Goal: Task Accomplishment & Management: Manage account settings

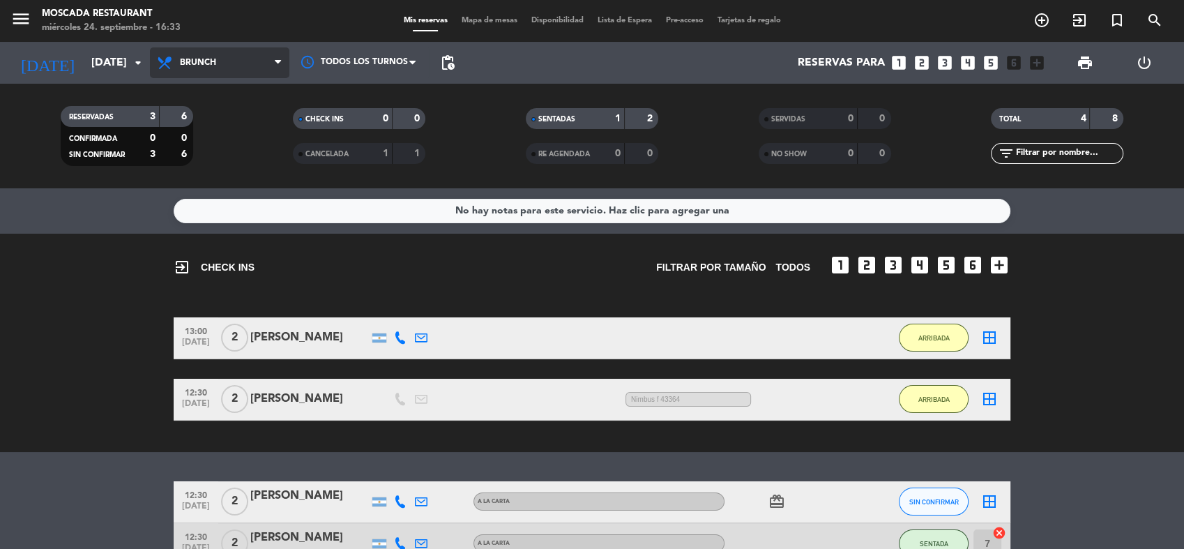
click at [272, 62] on span "Brunch" at bounding box center [220, 62] width 140 height 31
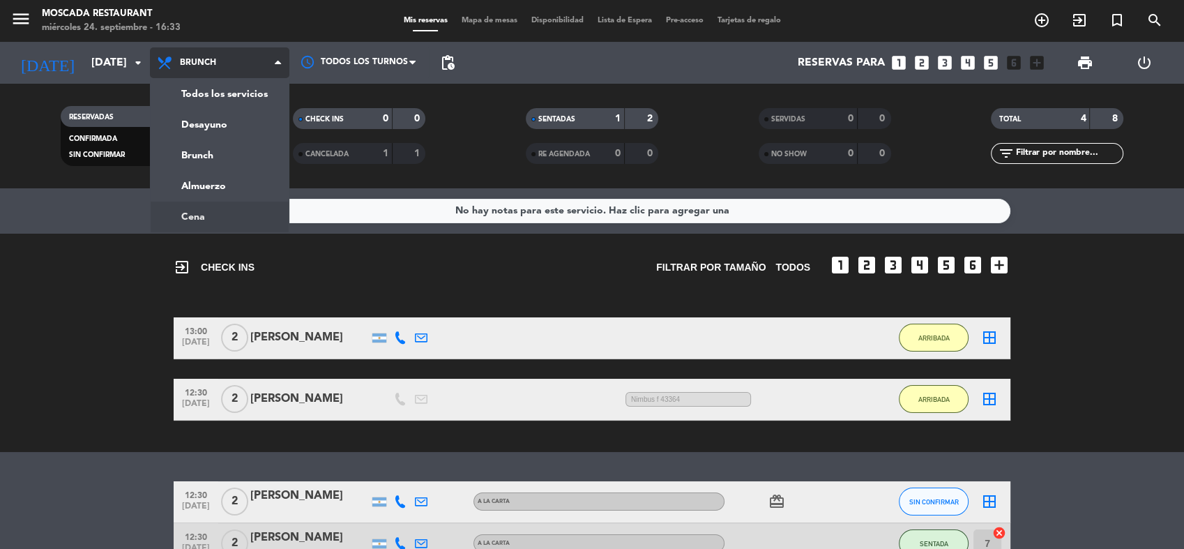
click at [205, 213] on ng-component "menu Moscada Restaurant [DATE] 24. septiembre - 16:33 Mis reservas Mapa de mesa…" at bounding box center [592, 274] width 1184 height 549
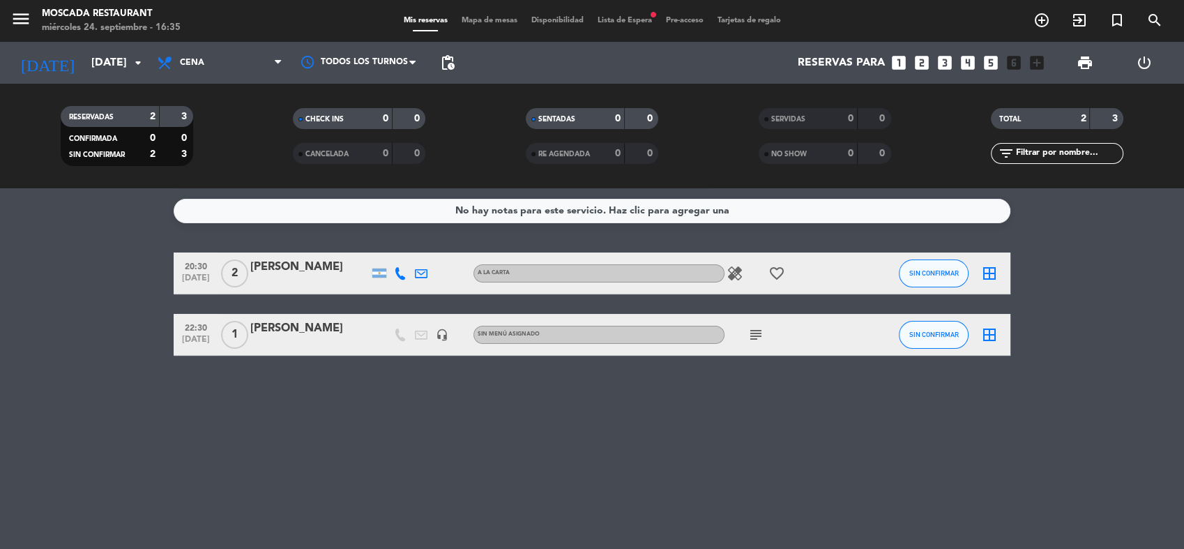
click at [771, 338] on div "subject" at bounding box center [788, 334] width 126 height 41
click at [756, 335] on icon "subject" at bounding box center [756, 334] width 17 height 17
click at [755, 333] on icon "subject" at bounding box center [756, 334] width 17 height 17
click at [739, 274] on icon "healing" at bounding box center [735, 273] width 17 height 17
click at [735, 273] on icon "healing" at bounding box center [735, 273] width 17 height 17
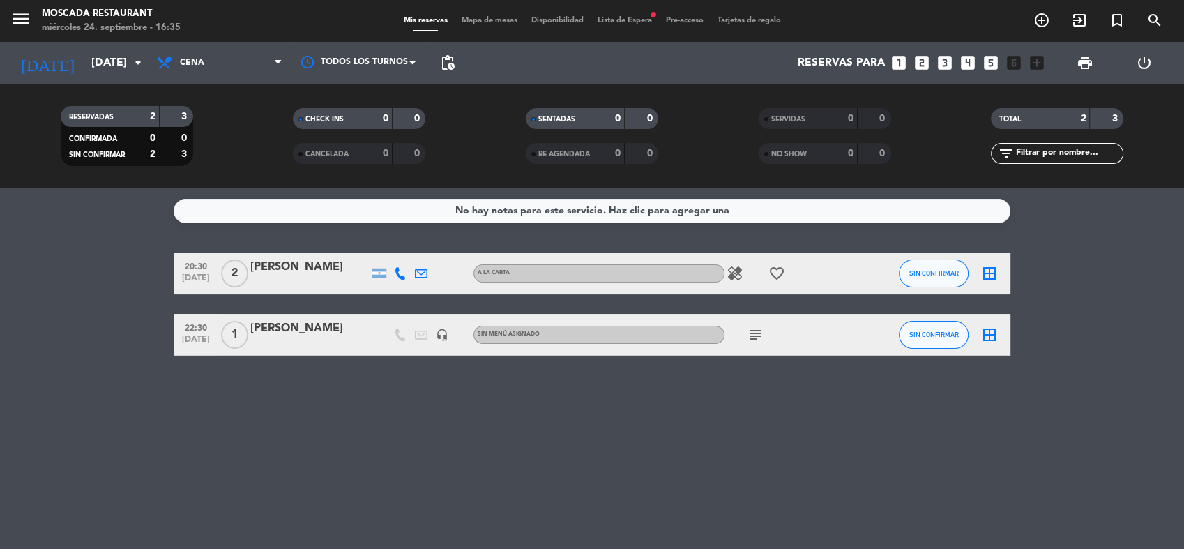
click at [738, 275] on icon "healing" at bounding box center [735, 273] width 17 height 17
click at [781, 276] on icon "favorite_border" at bounding box center [777, 273] width 17 height 17
click at [738, 268] on icon "healing" at bounding box center [735, 273] width 17 height 17
click at [912, 386] on div "No hay notas para este servicio. Haz clic para agregar una 20:30 sep. 24 2 Joac…" at bounding box center [592, 368] width 1184 height 361
drag, startPoint x: -3, startPoint y: 588, endPoint x: 472, endPoint y: 104, distance: 678.7
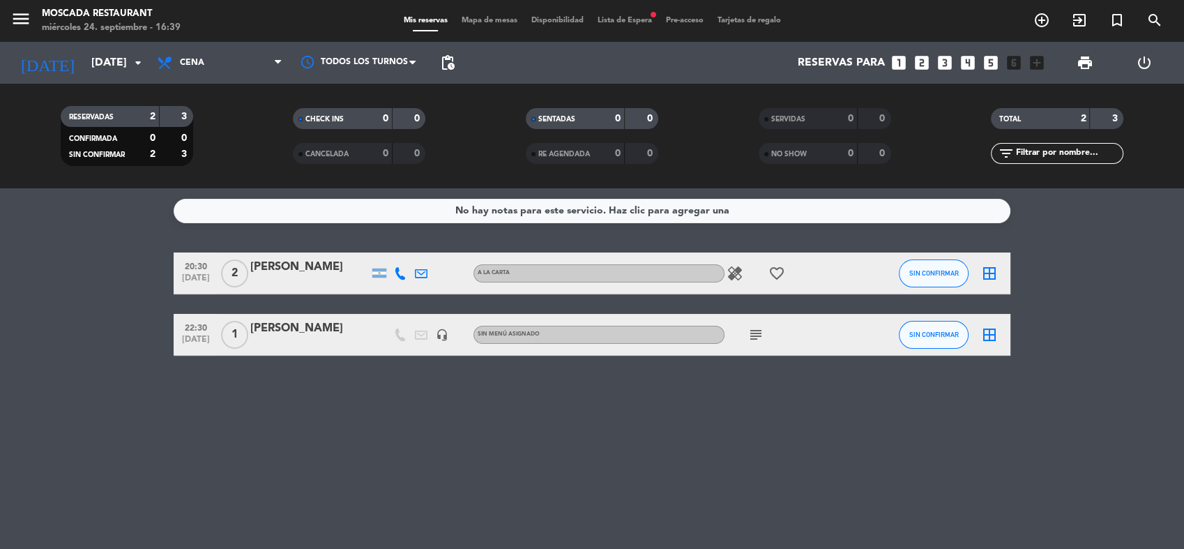
click at [188, 548] on html "close × Moscada Restaurant × chrome_reader_mode Listado de Reservas account_box…" at bounding box center [592, 274] width 1184 height 549
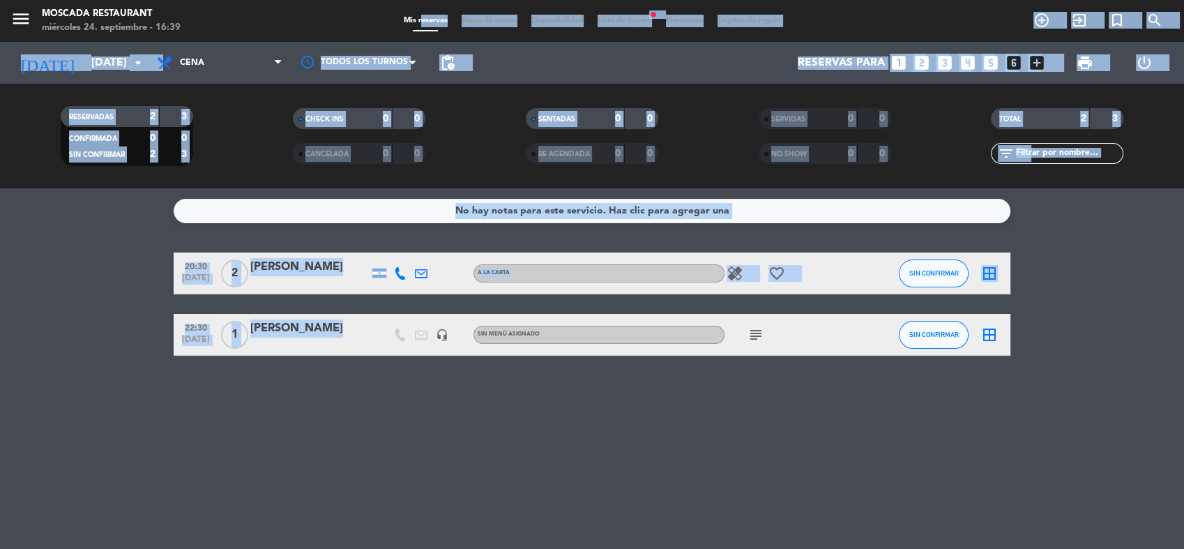
drag, startPoint x: 472, startPoint y: 104, endPoint x: 366, endPoint y: -81, distance: 213.1
click at [366, 0] on html "close × Moscada Restaurant × chrome_reader_mode Listado de Reservas account_box…" at bounding box center [592, 274] width 1184 height 549
click at [455, 62] on span "pending_actions" at bounding box center [448, 63] width 28 height 28
click at [439, 58] on span "pending_actions" at bounding box center [447, 62] width 17 height 17
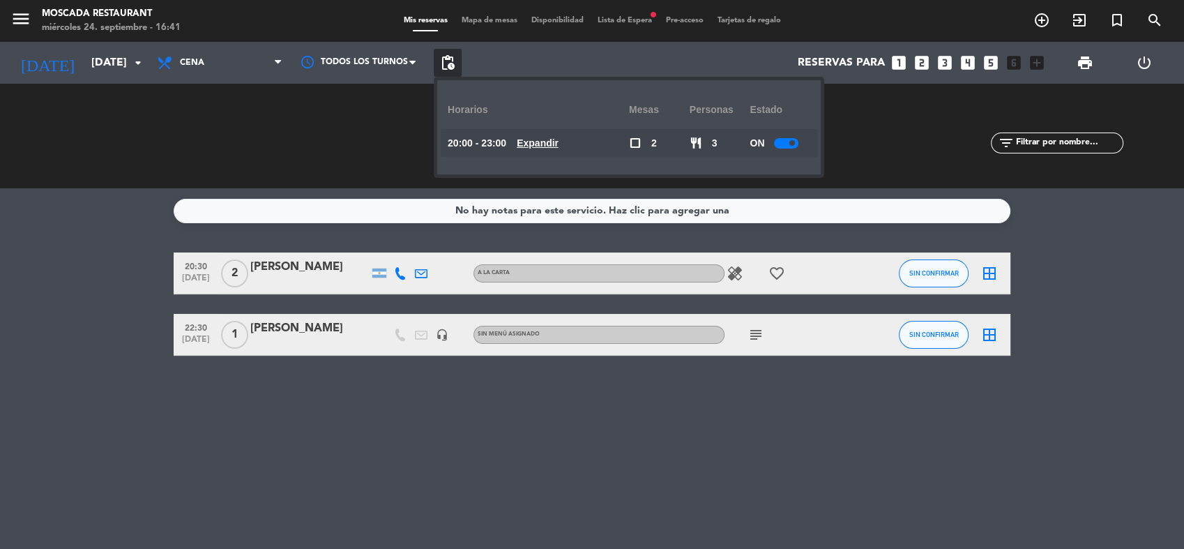
click at [559, 150] on span "Expandir" at bounding box center [538, 143] width 42 height 16
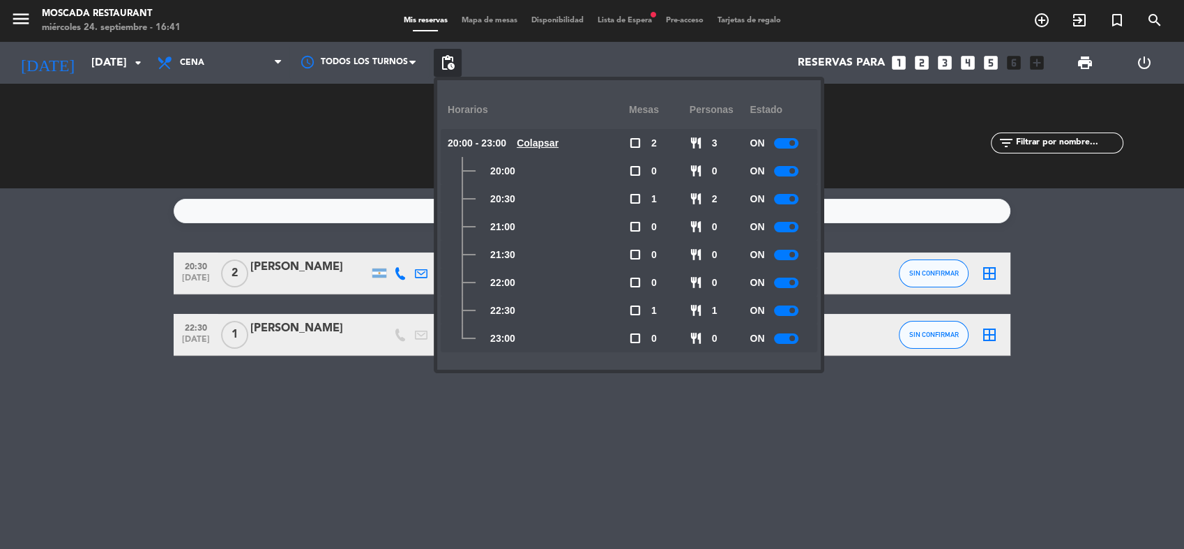
click at [793, 314] on div at bounding box center [786, 311] width 24 height 10
click at [790, 350] on div "ON" at bounding box center [780, 338] width 61 height 28
click at [790, 347] on div "ON" at bounding box center [780, 338] width 61 height 28
click at [790, 340] on div at bounding box center [786, 338] width 24 height 10
click at [794, 273] on div "ON" at bounding box center [780, 283] width 61 height 28
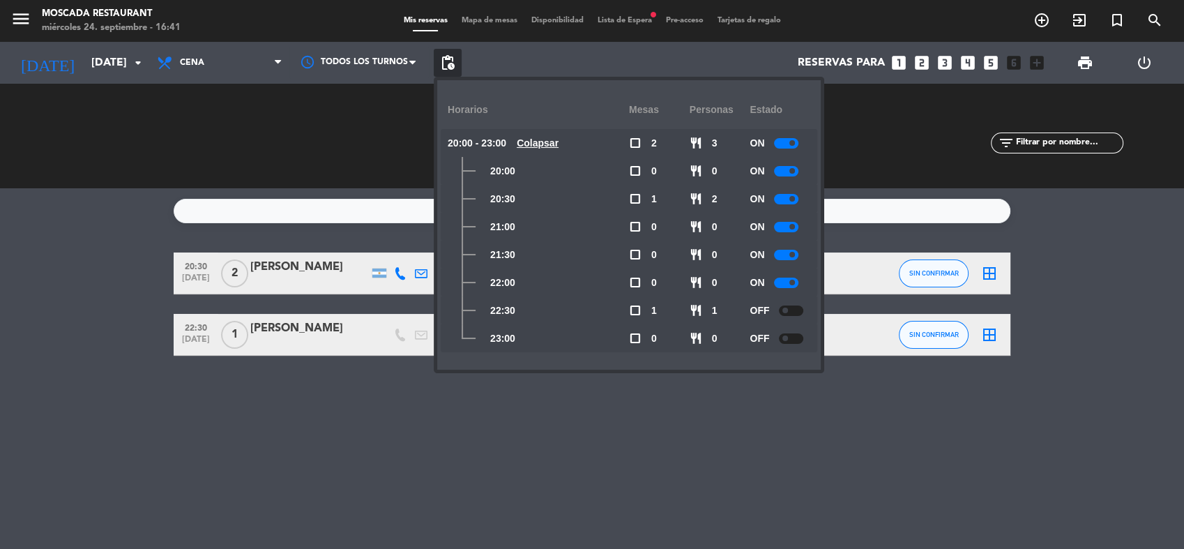
drag, startPoint x: 698, startPoint y: 417, endPoint x: 555, endPoint y: 432, distance: 143.7
click at [695, 418] on div "No hay notas para este servicio. Haz clic para agregar una 20:30 sep. 24 2 Joac…" at bounding box center [592, 368] width 1184 height 361
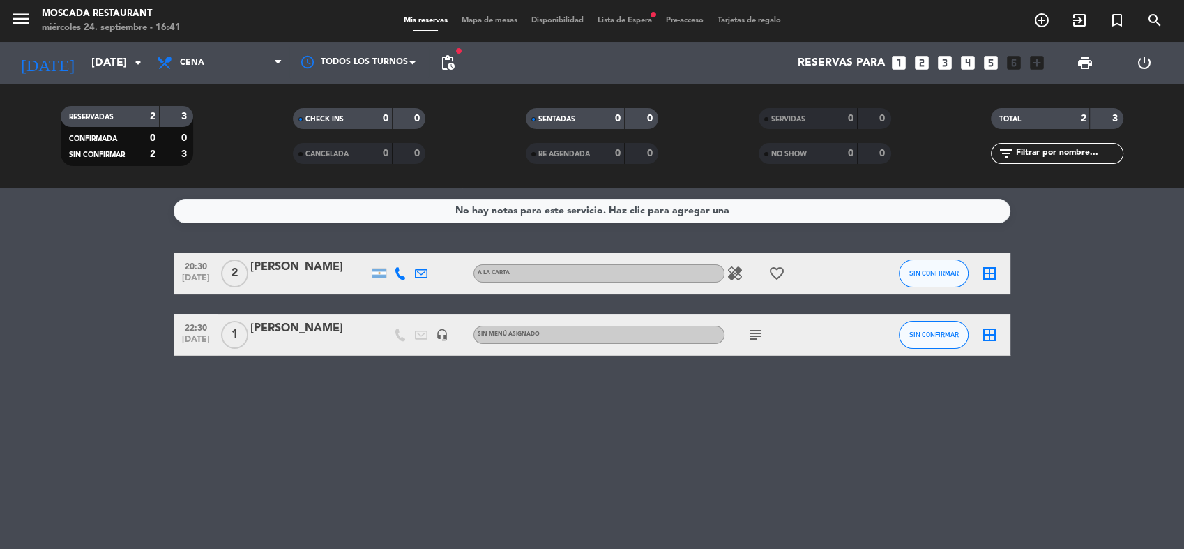
click at [751, 319] on div "subject" at bounding box center [788, 334] width 126 height 41
click at [755, 329] on icon "subject" at bounding box center [756, 334] width 17 height 17
click at [749, 276] on div "healing favorite_border" at bounding box center [788, 273] width 126 height 41
click at [735, 266] on icon "healing" at bounding box center [735, 273] width 17 height 17
click at [732, 300] on div "20:30 sep. 24 2 Joaco bello A LA CARTA healing Sin semillas favorite_border SIN…" at bounding box center [592, 304] width 837 height 103
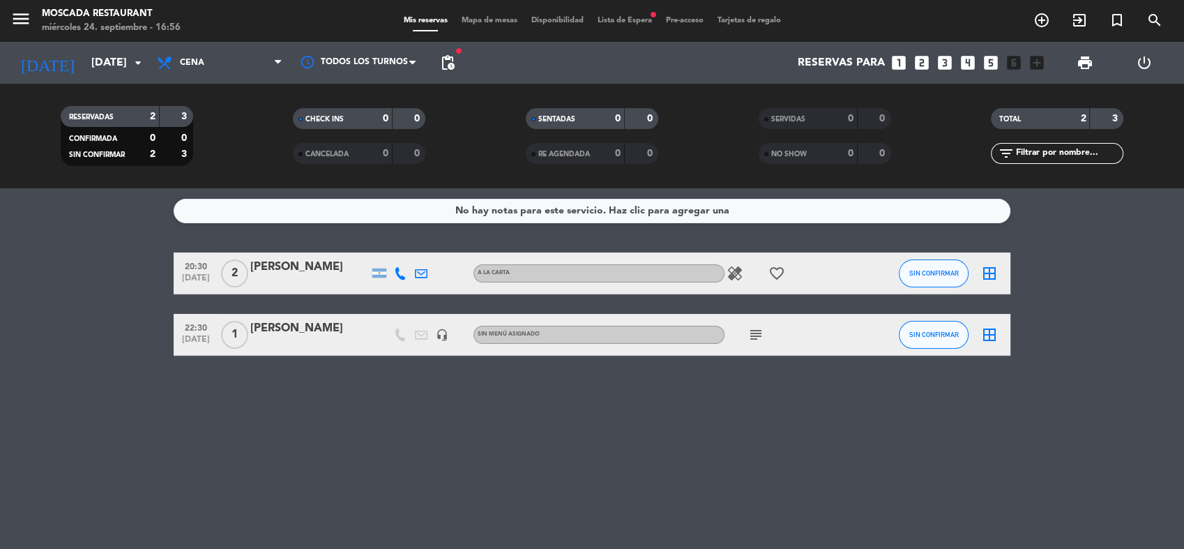
click at [349, 513] on div "No hay notas para este servicio. Haz clic para agregar una 20:30 sep. 24 2 Joac…" at bounding box center [592, 368] width 1184 height 361
drag, startPoint x: 461, startPoint y: 477, endPoint x: 461, endPoint y: 485, distance: 8.4
click at [461, 485] on div "No hay notas para este servicio. Haz clic para agregar una 20:30 sep. 24 2 Joac…" at bounding box center [592, 368] width 1184 height 361
drag, startPoint x: 461, startPoint y: 485, endPoint x: 443, endPoint y: 490, distance: 18.8
drag, startPoint x: 443, startPoint y: 490, endPoint x: 324, endPoint y: 432, distance: 132.6
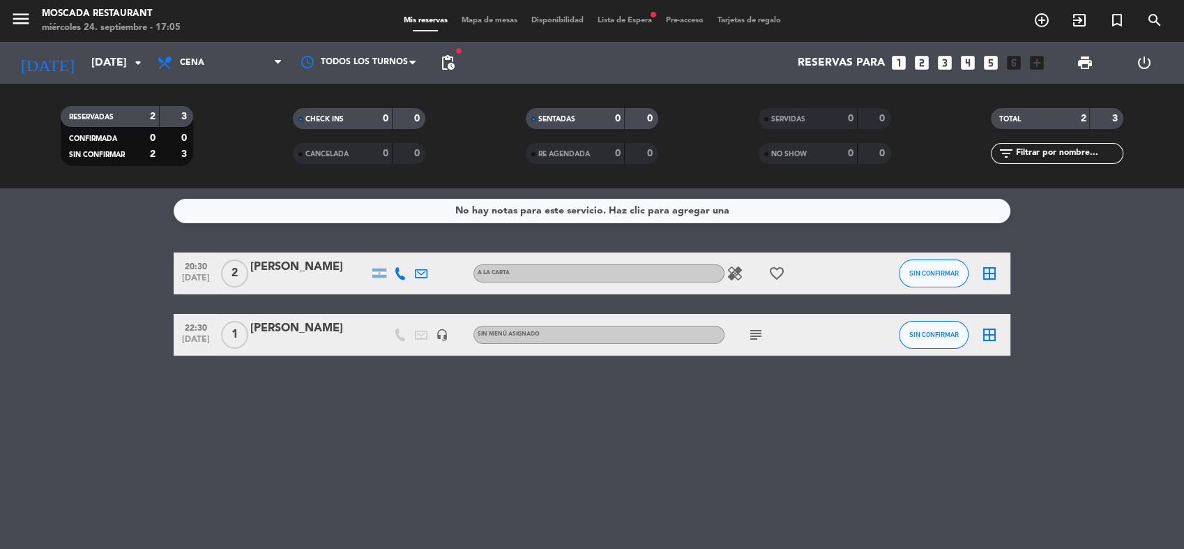
click at [324, 432] on div "No hay notas para este servicio. Haz clic para agregar una 20:30 sep. 24 2 Joac…" at bounding box center [592, 368] width 1184 height 361
click at [757, 335] on icon "subject" at bounding box center [756, 334] width 17 height 17
click at [757, 333] on icon "subject" at bounding box center [756, 334] width 17 height 17
drag, startPoint x: 825, startPoint y: 315, endPoint x: 1133, endPoint y: 402, distance: 319.5
click at [1133, 402] on div "No hay notas para este servicio. Haz clic para agregar una 20:30 sep. 24 2 Joac…" at bounding box center [592, 368] width 1184 height 361
